Goal: Task Accomplishment & Management: Manage account settings

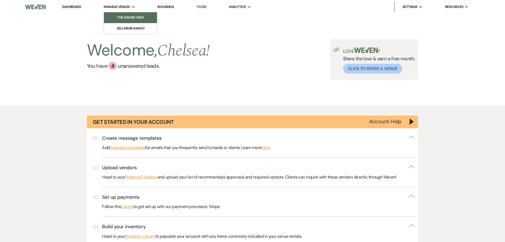
click at [124, 18] on li "The Grand View" at bounding box center [131, 17] width 48 height 5
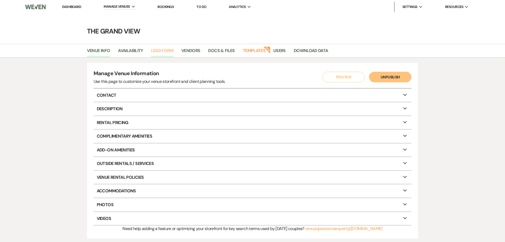
click at [165, 51] on link "Lead Form" at bounding box center [162, 52] width 22 height 10
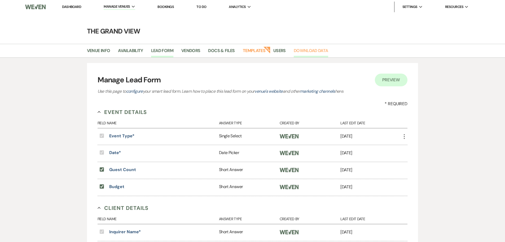
click at [297, 52] on link "Download Data" at bounding box center [311, 52] width 34 height 10
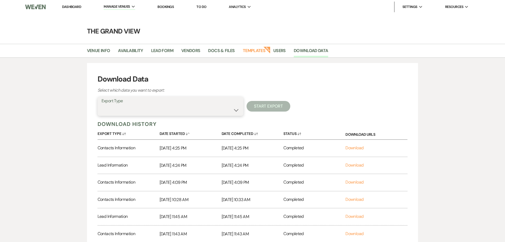
click at [149, 108] on select "Availability Calendar Information Category Templates Contacts Information Event…" at bounding box center [171, 110] width 138 height 10
click at [303, 69] on div "Download Data Select which data you want to export: Export Type Availability Ca…" at bounding box center [253, 175] width 332 height 224
click at [215, 49] on link "Docs & Files" at bounding box center [221, 52] width 27 height 10
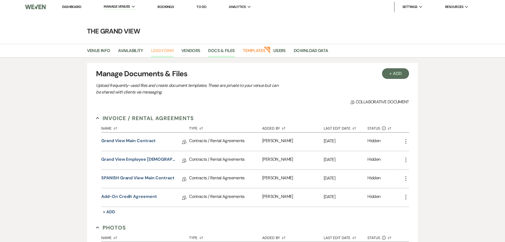
click at [173, 50] on link "Lead Form" at bounding box center [162, 52] width 22 height 10
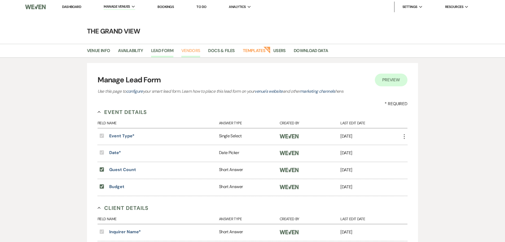
click at [186, 54] on link "Vendors" at bounding box center [190, 52] width 19 height 10
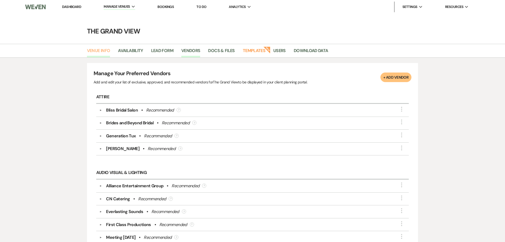
click at [110, 50] on link "Venue Info" at bounding box center [98, 52] width 23 height 10
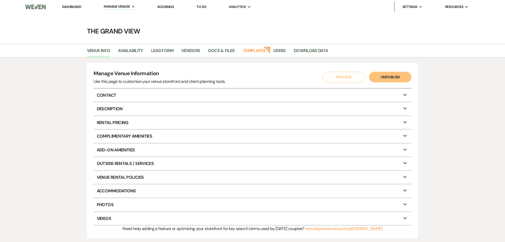
click at [128, 97] on p "Contact Expand" at bounding box center [253, 95] width 318 height 13
select select "44"
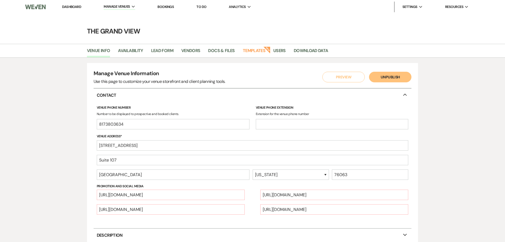
click at [128, 97] on p "Contact Collapse" at bounding box center [253, 95] width 318 height 13
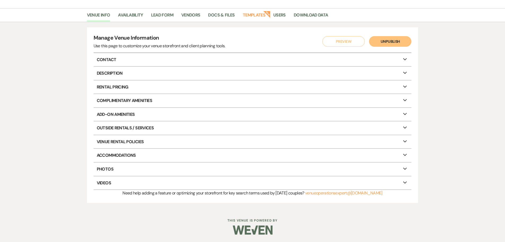
scroll to position [36, 0]
click at [139, 13] on link "Availability" at bounding box center [130, 16] width 25 height 10
select select "3"
select select "2026"
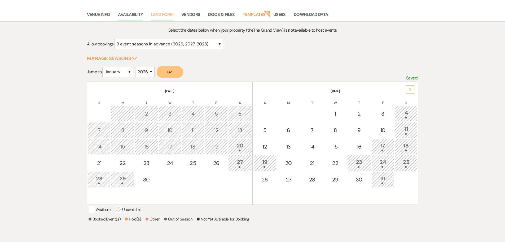
click at [166, 11] on link "Lead Form" at bounding box center [162, 16] width 22 height 10
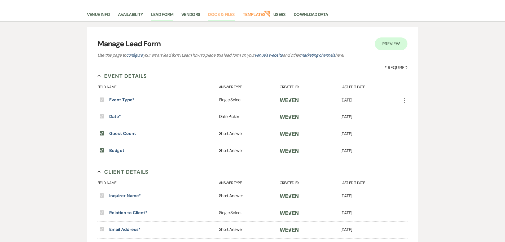
click at [233, 15] on link "Docs & Files" at bounding box center [221, 16] width 27 height 10
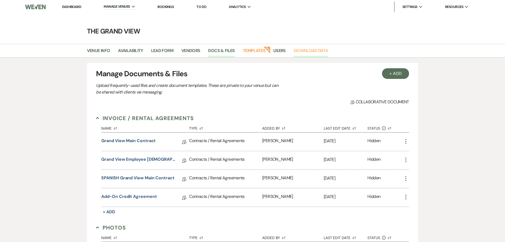
click at [300, 52] on link "Download Data" at bounding box center [311, 52] width 34 height 10
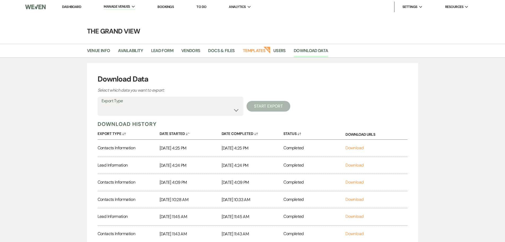
click at [165, 5] on link "Bookings" at bounding box center [166, 7] width 16 height 5
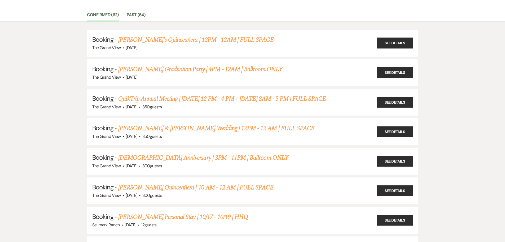
scroll to position [27, 0]
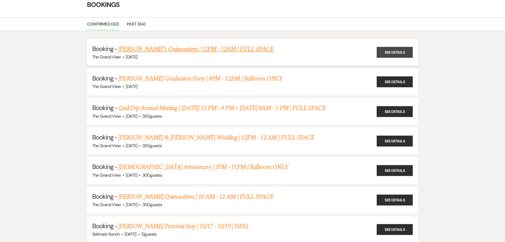
click at [386, 55] on link "See Details" at bounding box center [395, 52] width 36 height 11
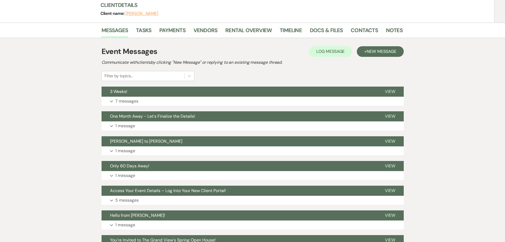
scroll to position [36, 0]
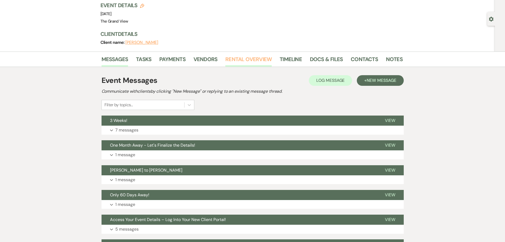
click at [238, 61] on link "Rental Overview" at bounding box center [248, 61] width 46 height 12
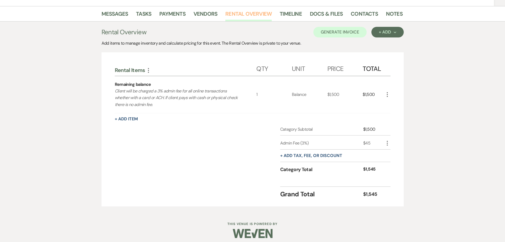
scroll to position [85, 0]
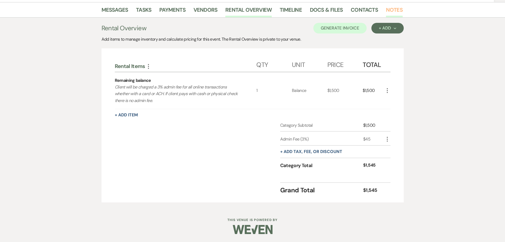
click at [395, 8] on link "Notes" at bounding box center [394, 12] width 17 height 12
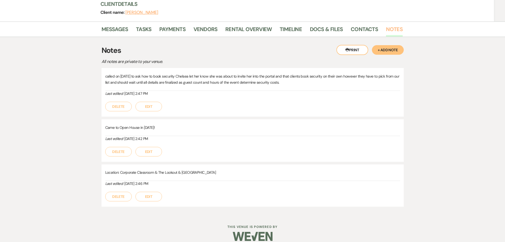
scroll to position [73, 0]
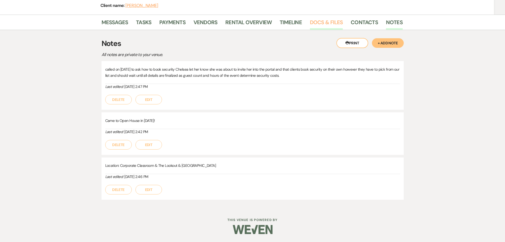
click at [330, 21] on link "Docs & Files" at bounding box center [326, 24] width 33 height 12
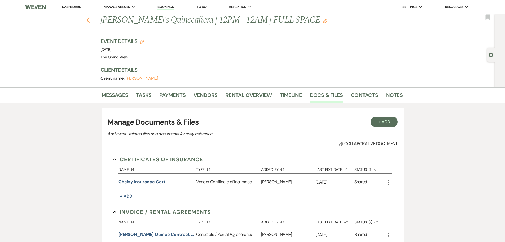
click at [90, 19] on icon "Previous" at bounding box center [88, 20] width 4 height 6
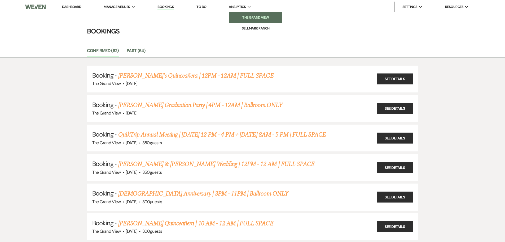
click at [246, 19] on li "The Grand View" at bounding box center [256, 17] width 48 height 5
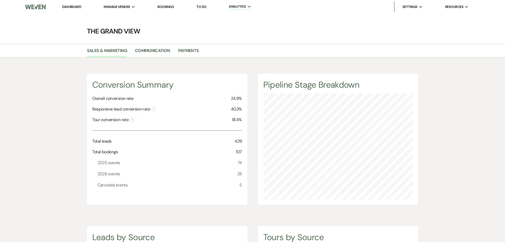
click at [77, 7] on link "Dashboard" at bounding box center [71, 7] width 19 height 5
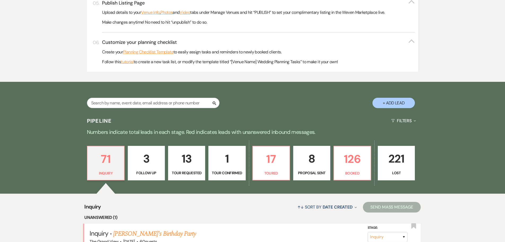
scroll to position [292, 0]
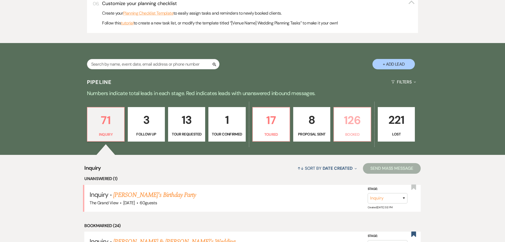
click at [354, 129] on p "126" at bounding box center [352, 120] width 30 height 18
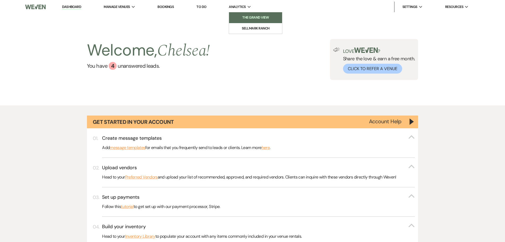
click at [250, 18] on li "The Grand View" at bounding box center [256, 17] width 48 height 5
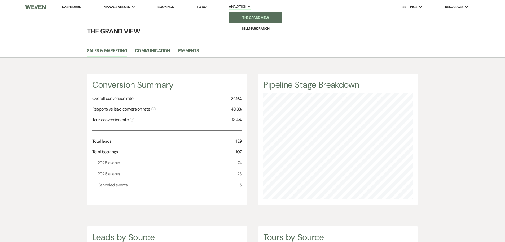
scroll to position [242, 505]
click at [164, 56] on link "Communication" at bounding box center [152, 52] width 35 height 10
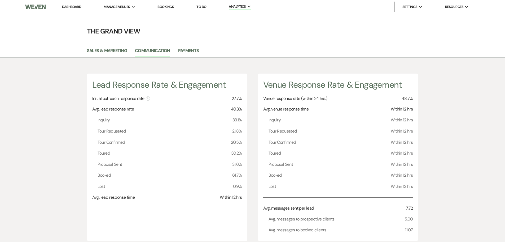
click at [76, 5] on link "Dashboard" at bounding box center [71, 7] width 19 height 5
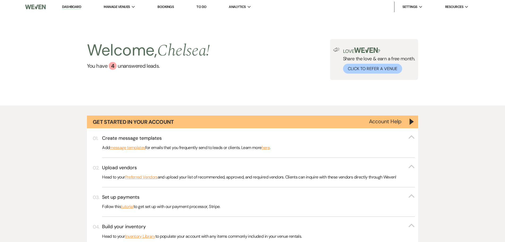
click at [169, 6] on link "Bookings" at bounding box center [166, 7] width 16 height 5
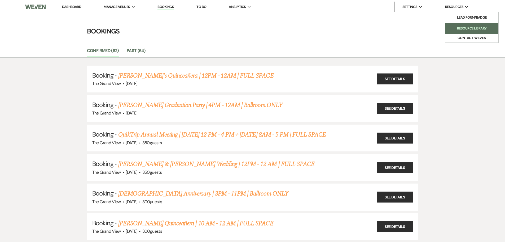
click at [471, 24] on link "Resource Library" at bounding box center [472, 28] width 53 height 11
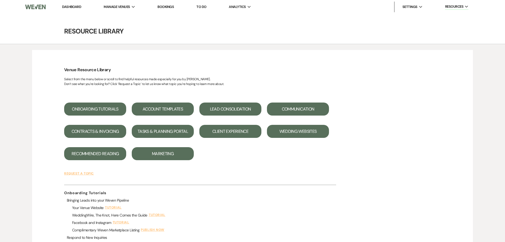
click at [291, 111] on button "Communication" at bounding box center [298, 108] width 62 height 13
click at [169, 6] on link "Bookings" at bounding box center [166, 7] width 16 height 5
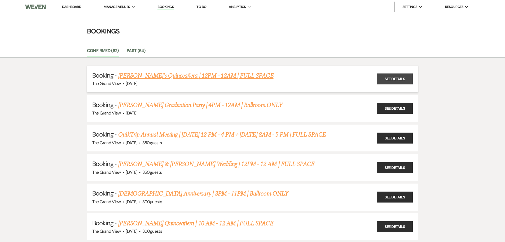
click at [402, 77] on link "See Details" at bounding box center [395, 78] width 36 height 11
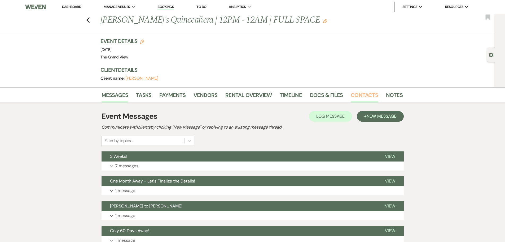
click at [368, 92] on link "Contacts" at bounding box center [364, 97] width 27 height 12
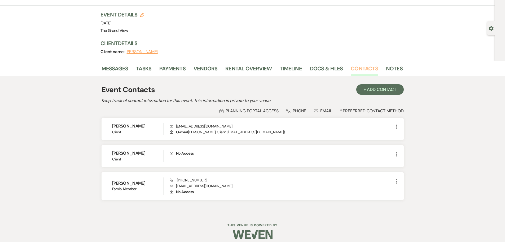
scroll to position [32, 0]
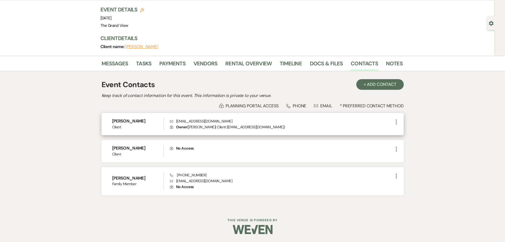
click at [224, 124] on p "Lock Owner ( [PERSON_NAME] | Client | [EMAIL_ADDRESS][DOMAIN_NAME] )" at bounding box center [281, 127] width 223 height 6
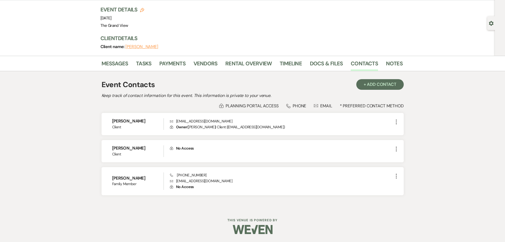
scroll to position [0, 0]
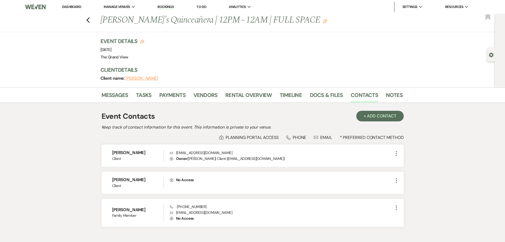
click at [79, 6] on link "Dashboard" at bounding box center [71, 7] width 19 height 5
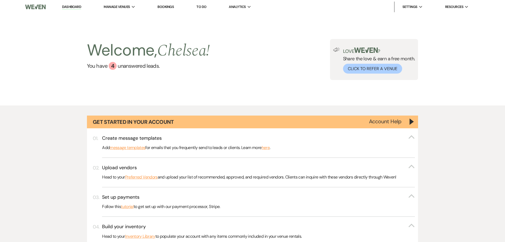
click at [162, 5] on link "Bookings" at bounding box center [166, 7] width 16 height 5
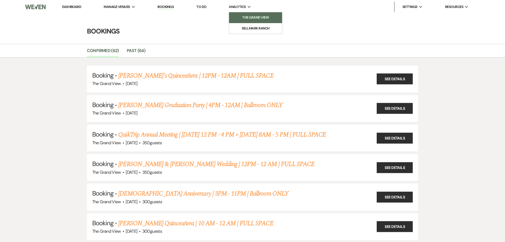
click at [250, 22] on link "The Grand View" at bounding box center [255, 17] width 53 height 11
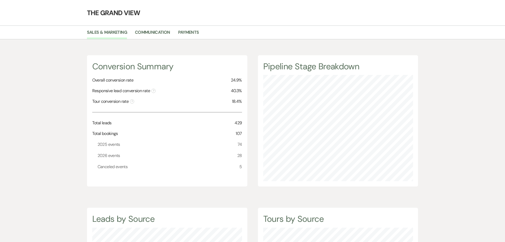
scroll to position [27, 0]
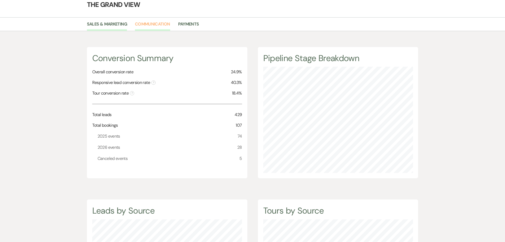
click at [142, 26] on link "Communication" at bounding box center [152, 26] width 35 height 10
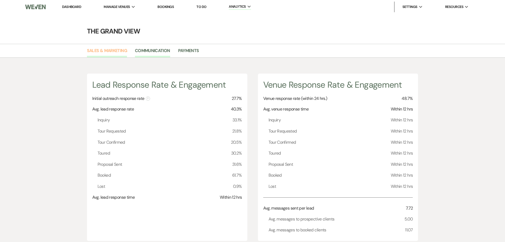
click at [112, 55] on link "Sales & Marketing" at bounding box center [107, 52] width 40 height 10
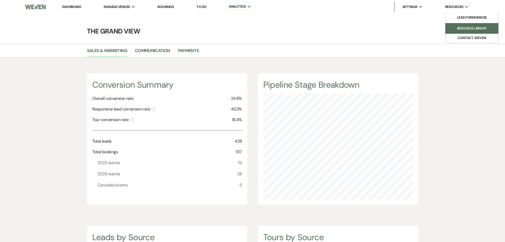
click at [455, 30] on li "Resource Library" at bounding box center [472, 28] width 48 height 5
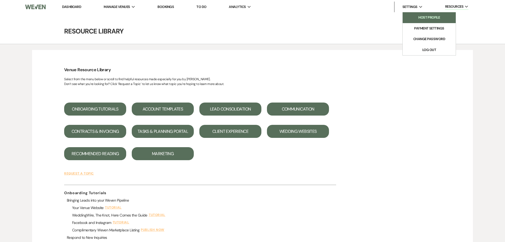
click at [417, 14] on link "Host Profile" at bounding box center [429, 17] width 53 height 11
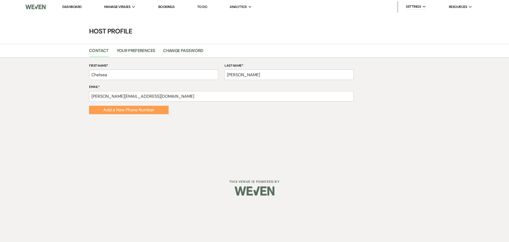
click at [127, 47] on li "Your Preferences" at bounding box center [140, 51] width 47 height 11
click at [135, 56] on link "Your Preferences" at bounding box center [136, 52] width 39 height 10
select select "2"
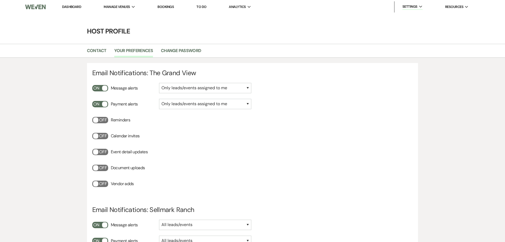
click at [73, 6] on link "Dashboard" at bounding box center [71, 7] width 19 height 5
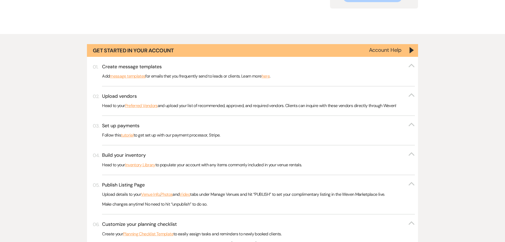
scroll to position [80, 0]
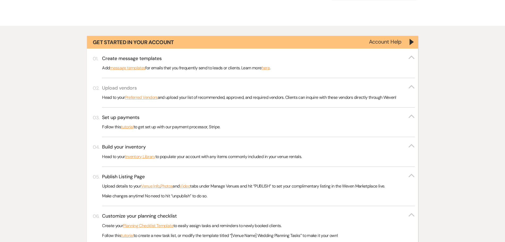
click at [299, 90] on button "Upload vendors Collapse" at bounding box center [258, 88] width 313 height 7
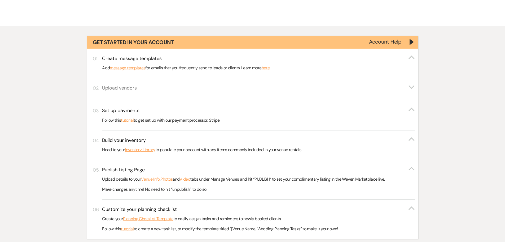
click at [299, 90] on button "Upload vendors Expand" at bounding box center [258, 88] width 313 height 7
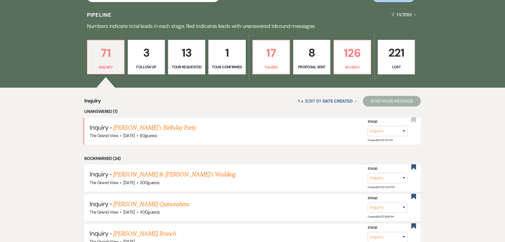
scroll to position [184, 0]
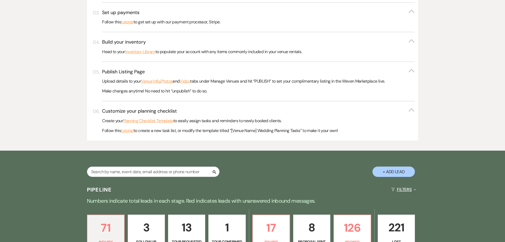
click at [399, 191] on button "Filters Expand" at bounding box center [403, 189] width 29 height 14
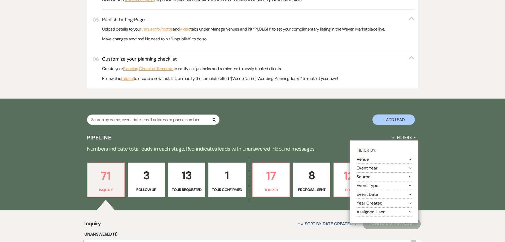
scroll to position [237, 0]
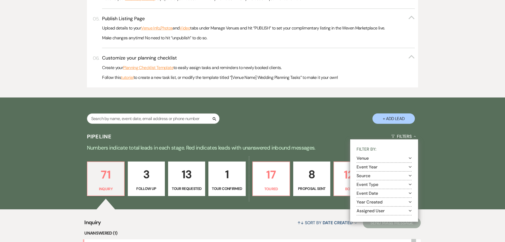
click at [334, 143] on div "Pipeline Filters Collapse Filter By: Venue Expand Event Year Expand Source Expa…" at bounding box center [253, 136] width 382 height 14
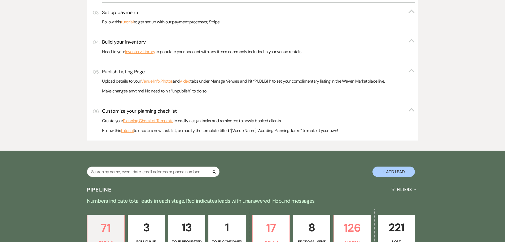
scroll to position [0, 0]
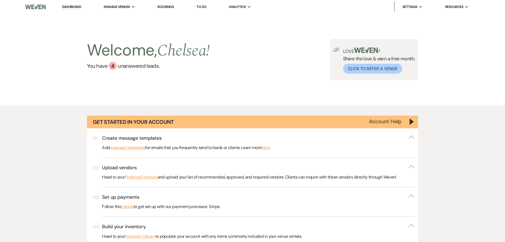
click at [164, 5] on link "Bookings" at bounding box center [166, 7] width 16 height 5
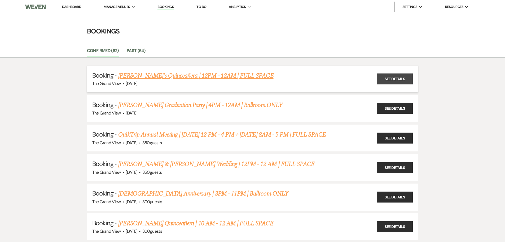
click at [385, 79] on link "See Details" at bounding box center [395, 78] width 36 height 11
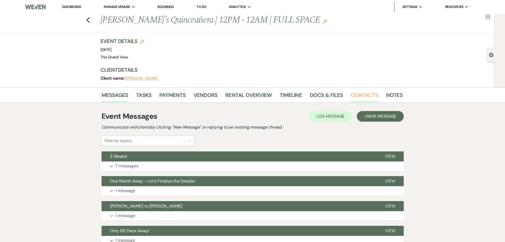
click at [363, 92] on link "Contacts" at bounding box center [364, 97] width 27 height 12
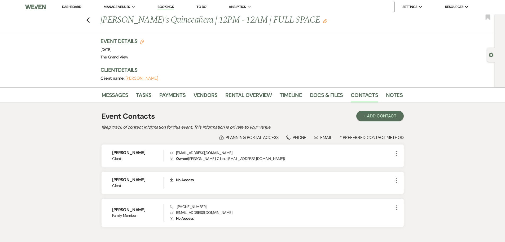
drag, startPoint x: 73, startPoint y: 8, endPoint x: 68, endPoint y: 8, distance: 5.8
click at [73, 8] on link "Dashboard" at bounding box center [71, 7] width 19 height 5
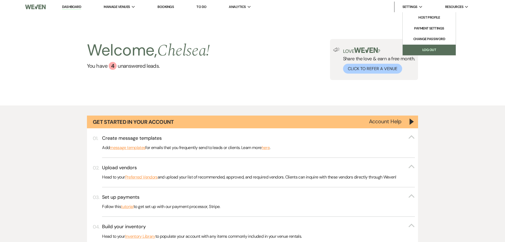
click at [430, 46] on link "Log Out" at bounding box center [429, 50] width 53 height 11
